Goal: Find specific page/section: Find specific page/section

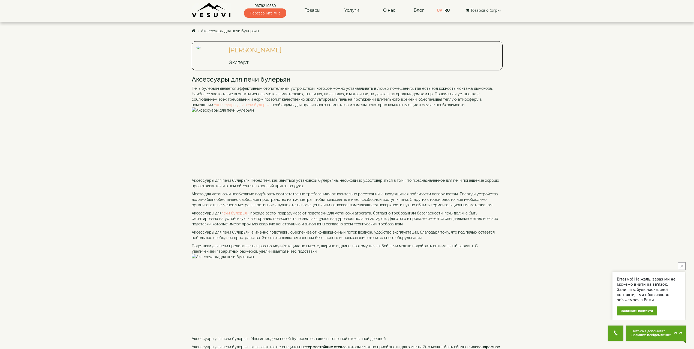
click at [258, 107] on link "Аксессуары для печи булерьян" at bounding box center [243, 104] width 58 height 4
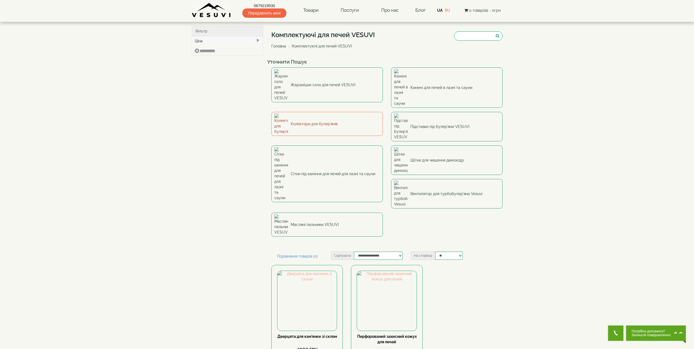
click at [320, 112] on link "Колектори для булер'янів" at bounding box center [326, 124] width 111 height 24
